Goal: Task Accomplishment & Management: Manage account settings

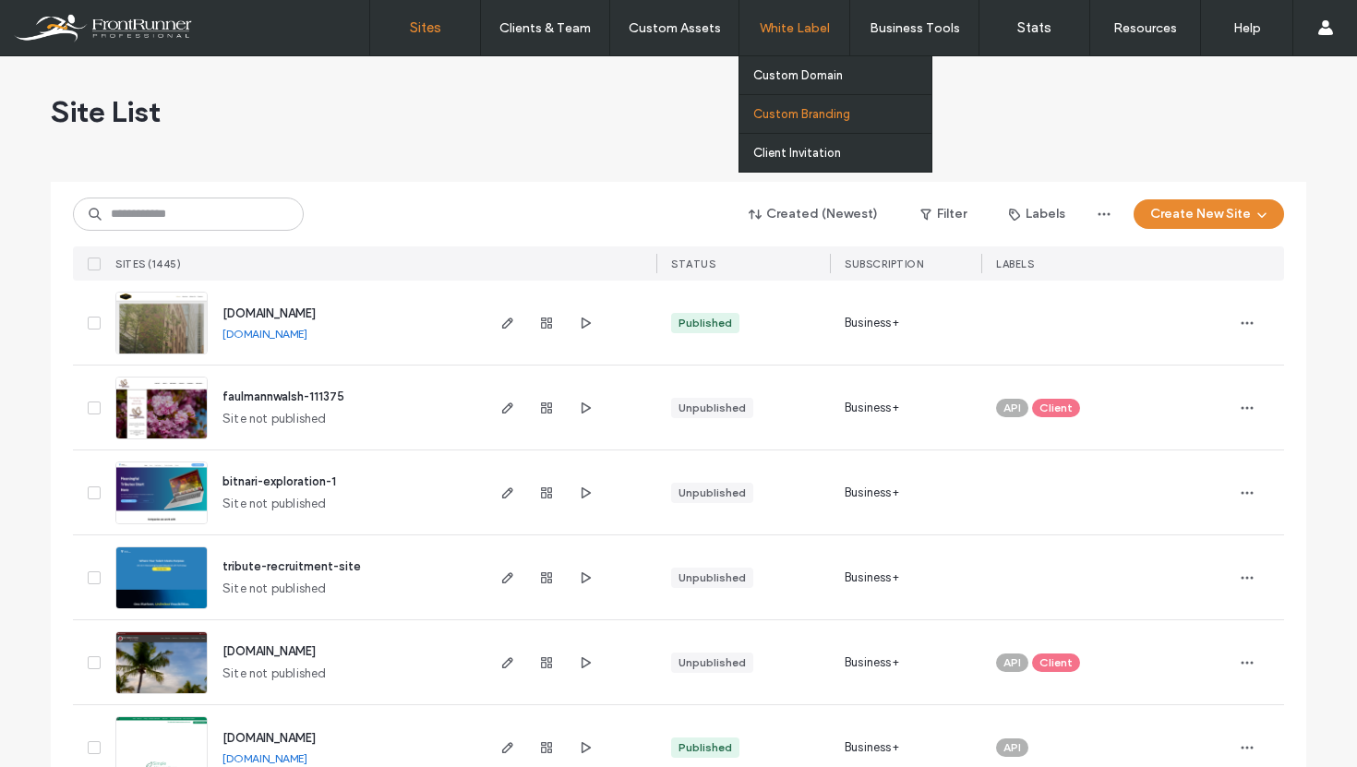
click at [819, 107] on label "Custom Branding" at bounding box center [801, 114] width 97 height 14
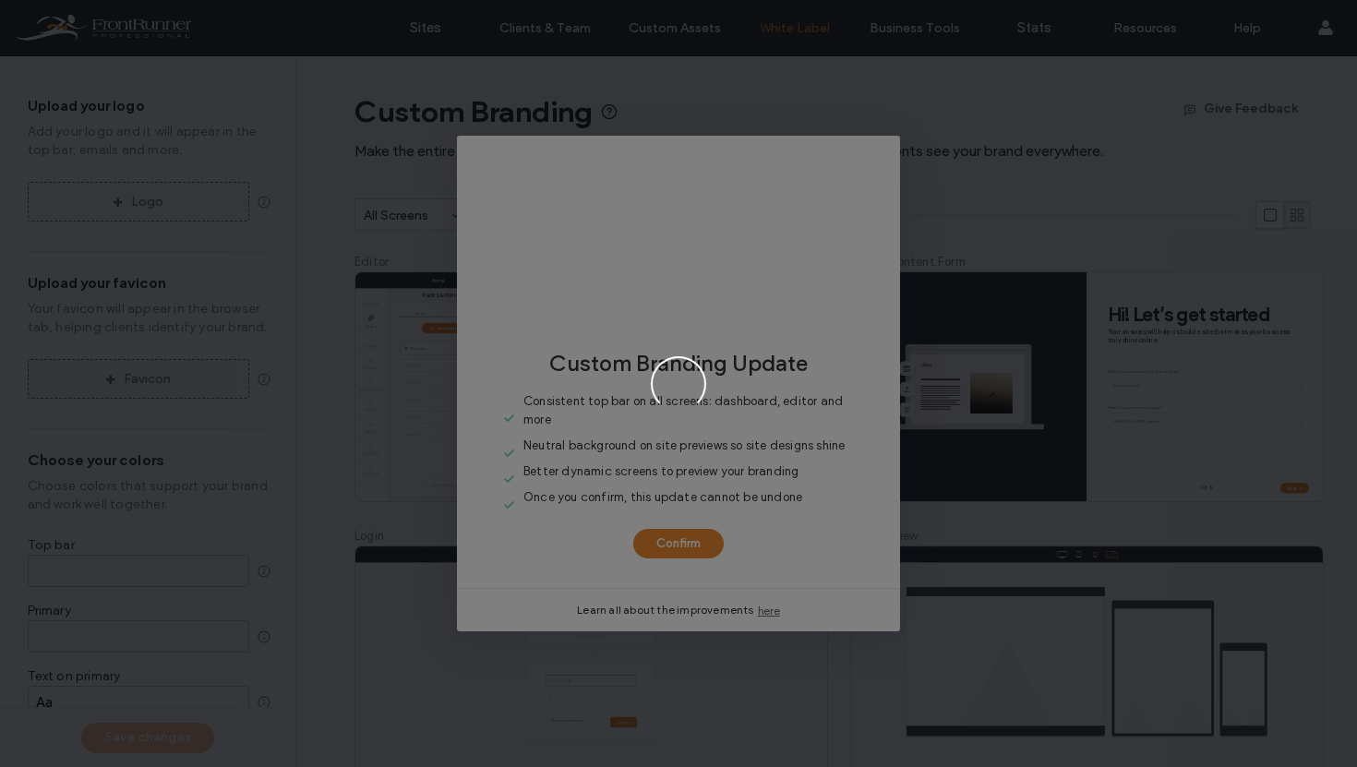
type input "*******"
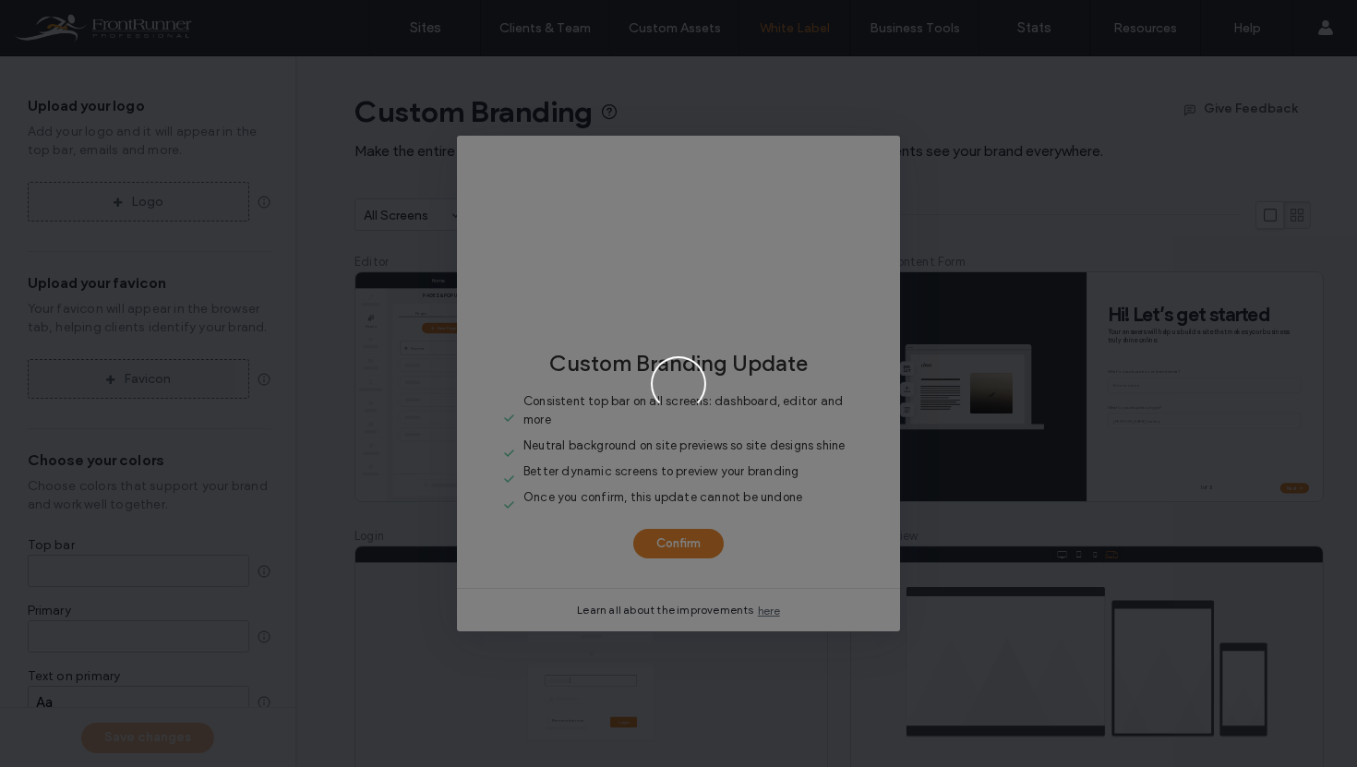
type input "*******"
